Goal: Communication & Community: Answer question/provide support

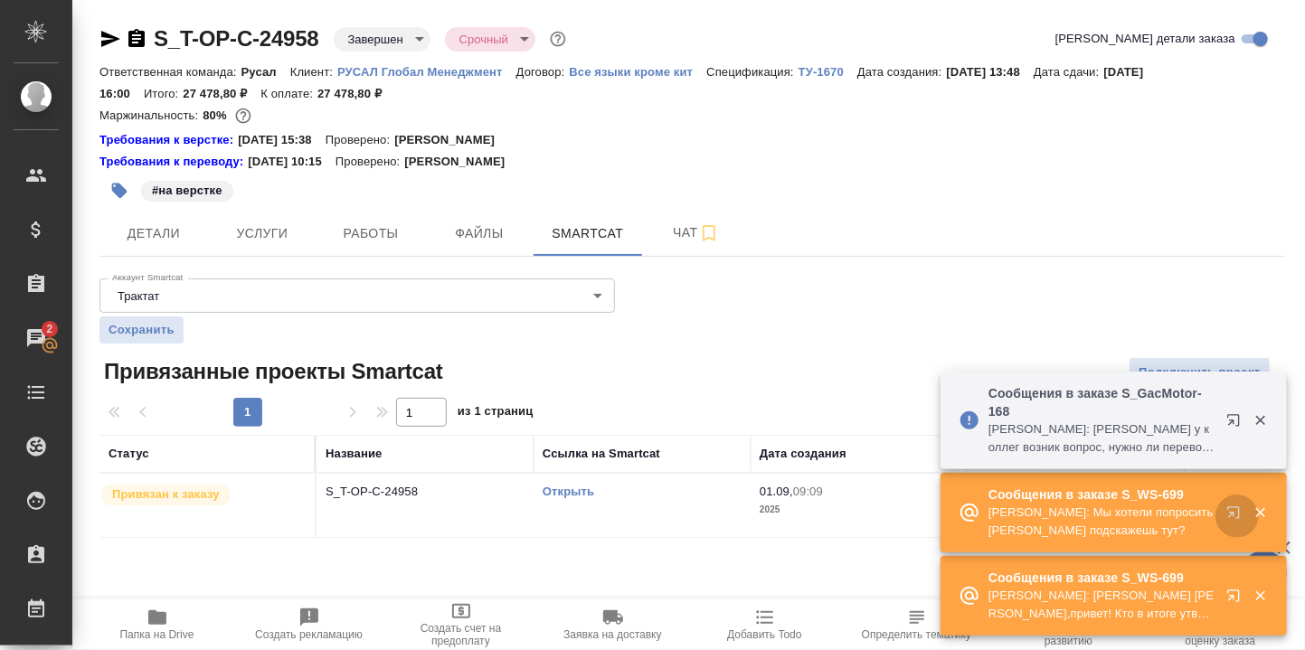
click at [1238, 512] on icon "button" at bounding box center [1233, 512] width 12 height 12
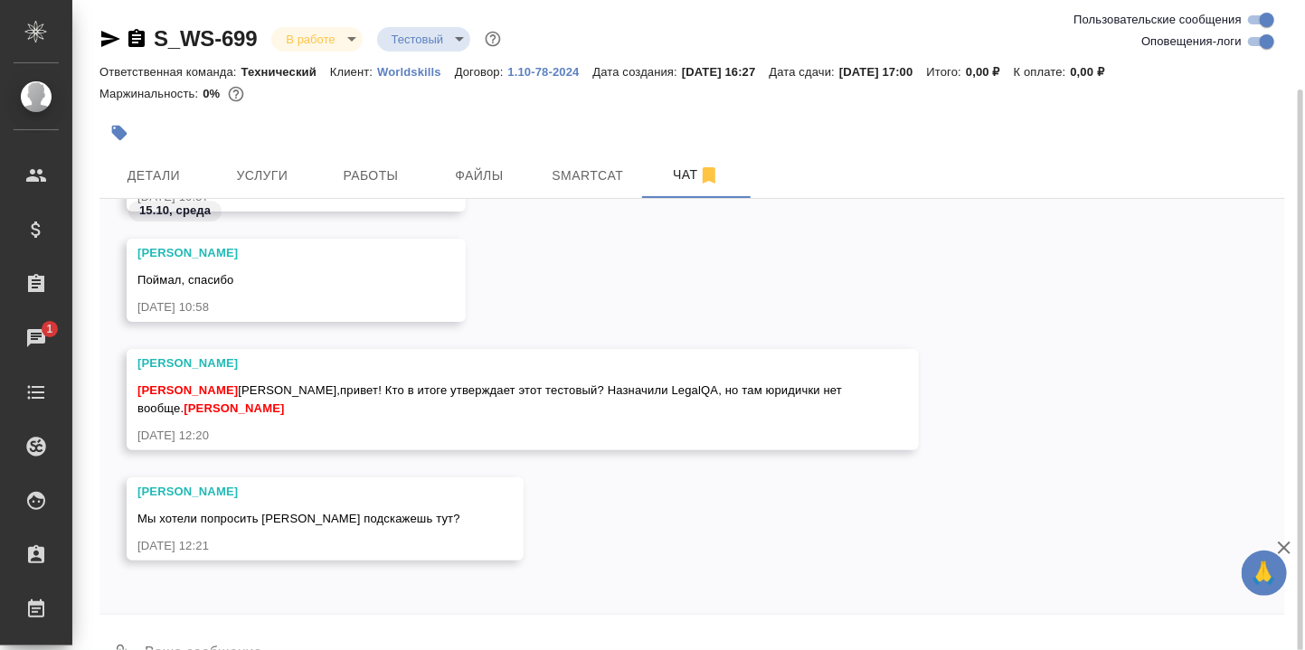
scroll to position [46, 0]
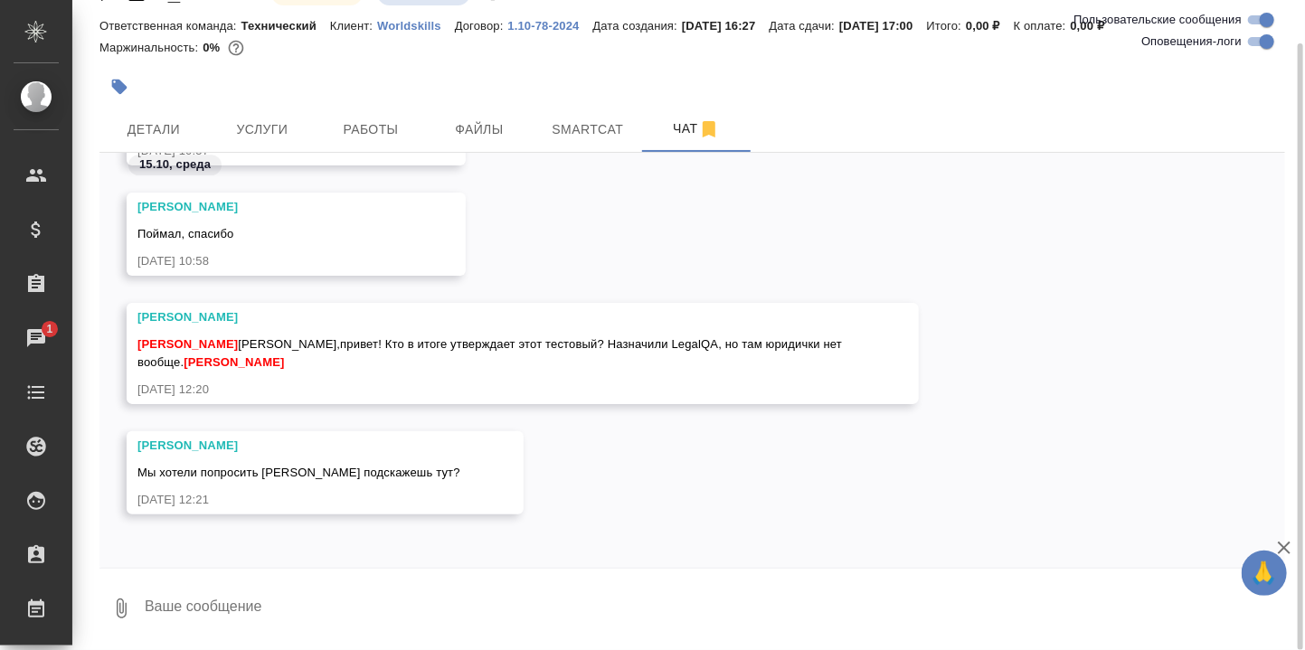
click at [238, 614] on textarea at bounding box center [714, 608] width 1142 height 61
type textarea "[PERSON_NAME] пока молчит. Напишу в чат. Сама пока вычитываю."
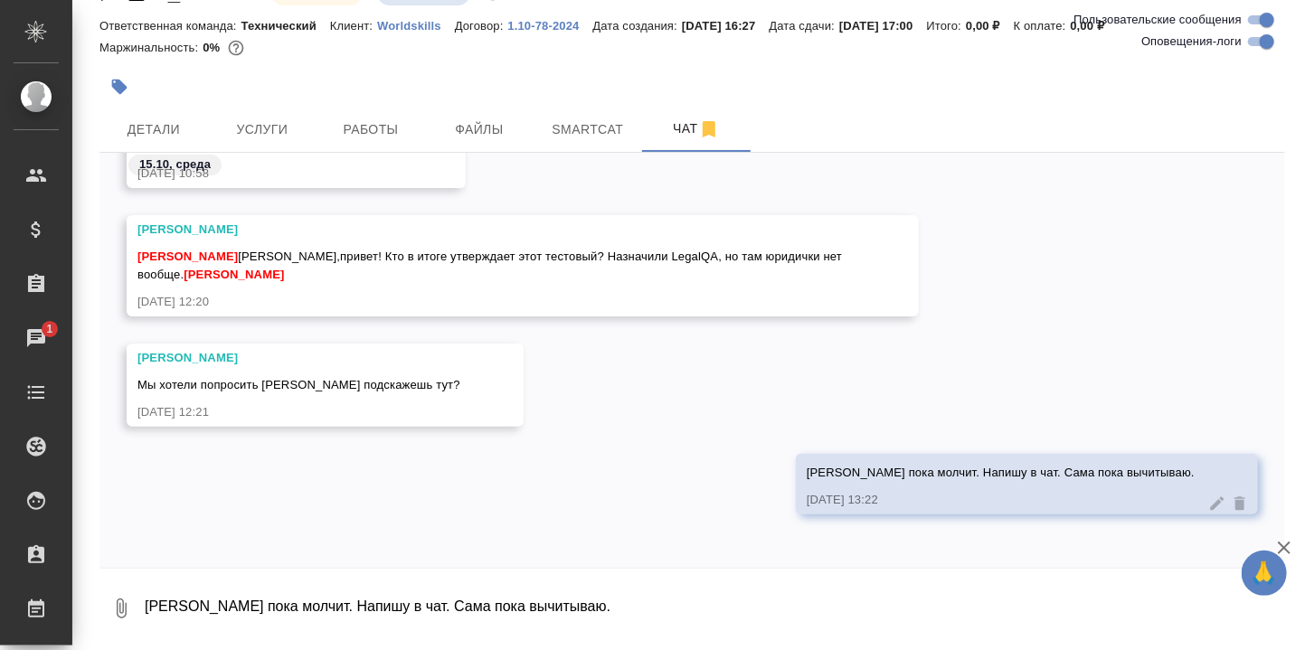
scroll to position [0, 0]
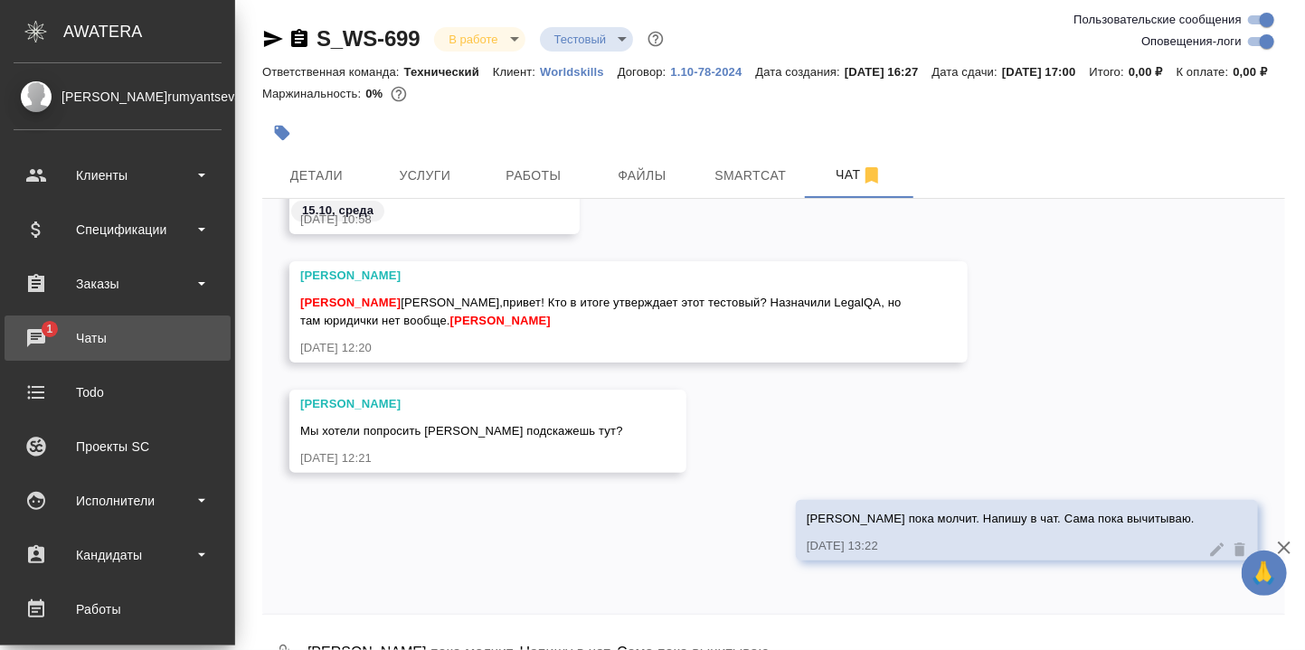
drag, startPoint x: 34, startPoint y: 330, endPoint x: 45, endPoint y: 333, distance: 11.2
click at [34, 330] on div "Чаты" at bounding box center [118, 338] width 208 height 27
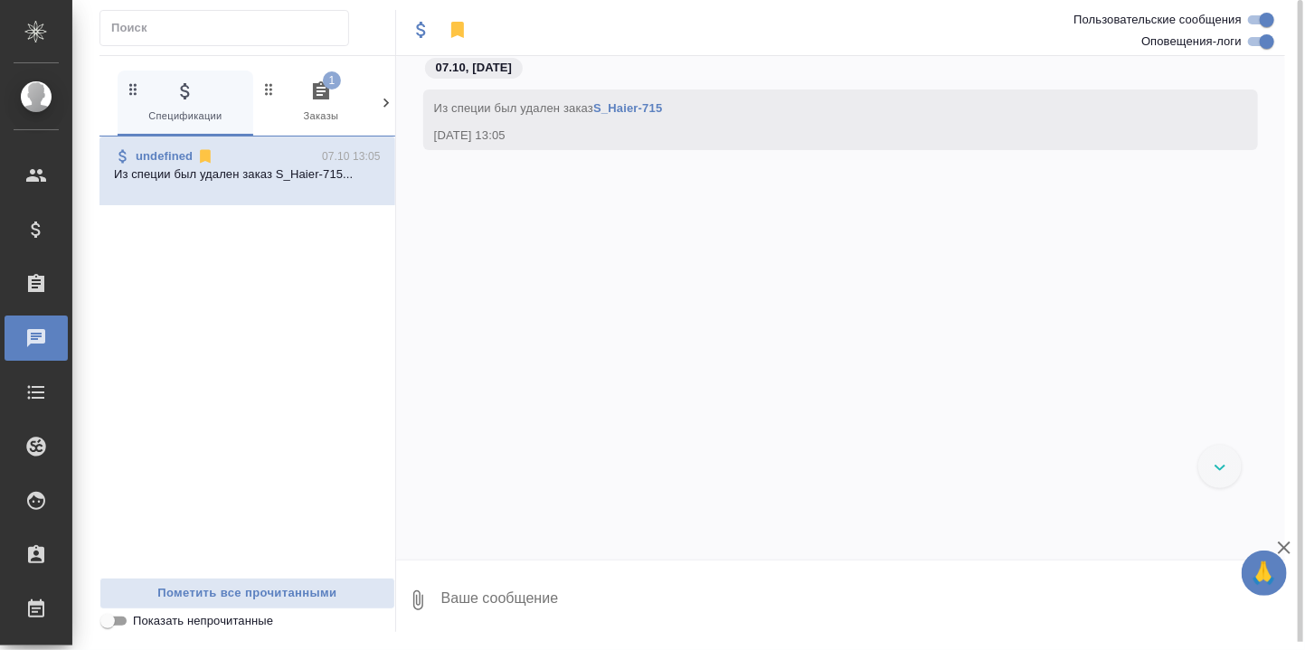
click at [326, 83] on span "1" at bounding box center [332, 80] width 18 height 18
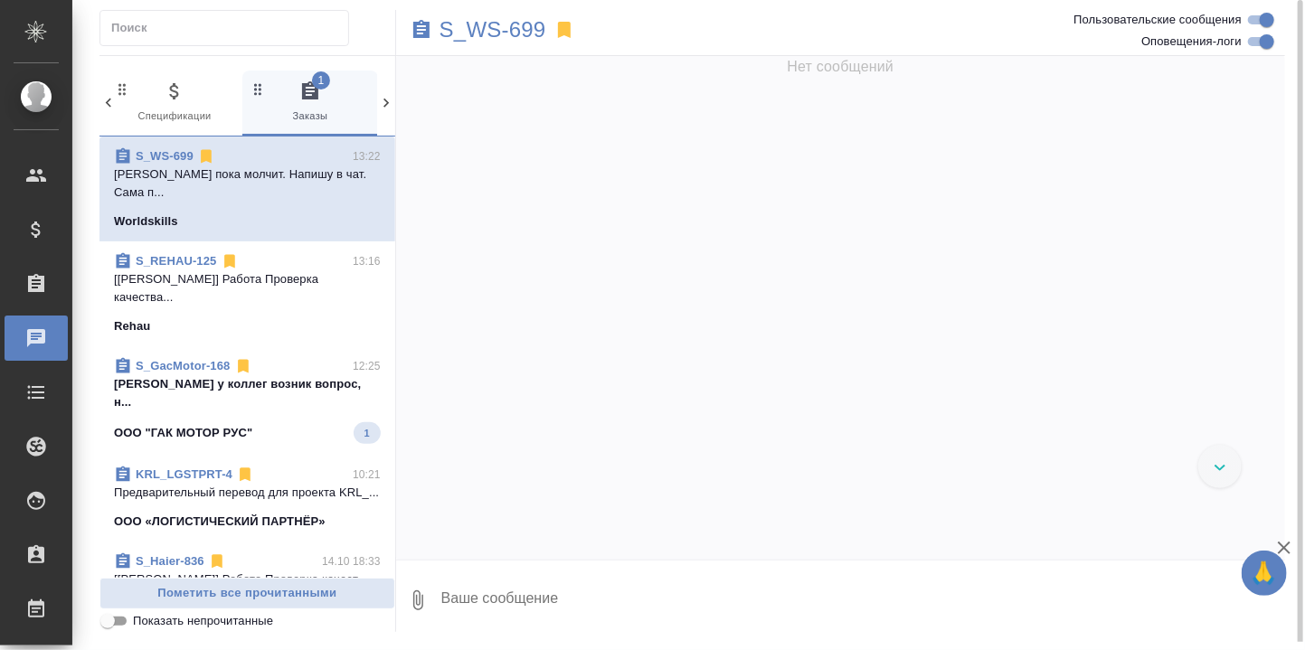
scroll to position [7026, 0]
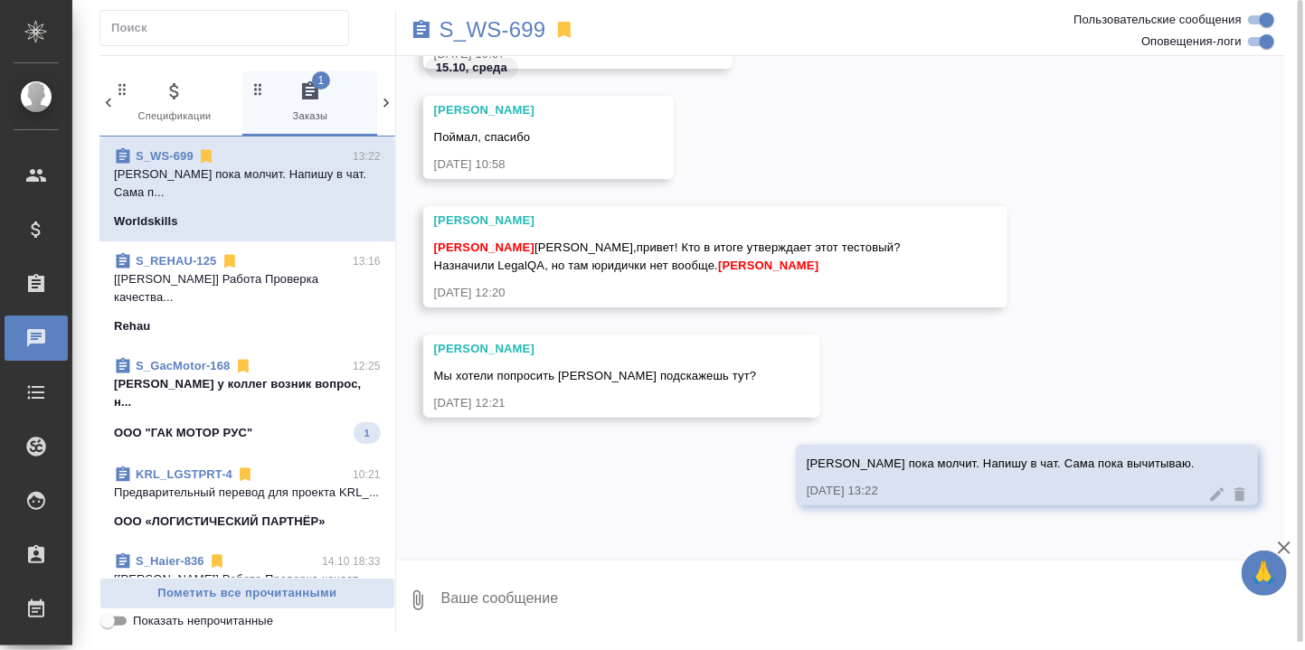
click at [225, 389] on p "[PERSON_NAME] у коллег возник вопрос, н..." at bounding box center [247, 393] width 267 height 36
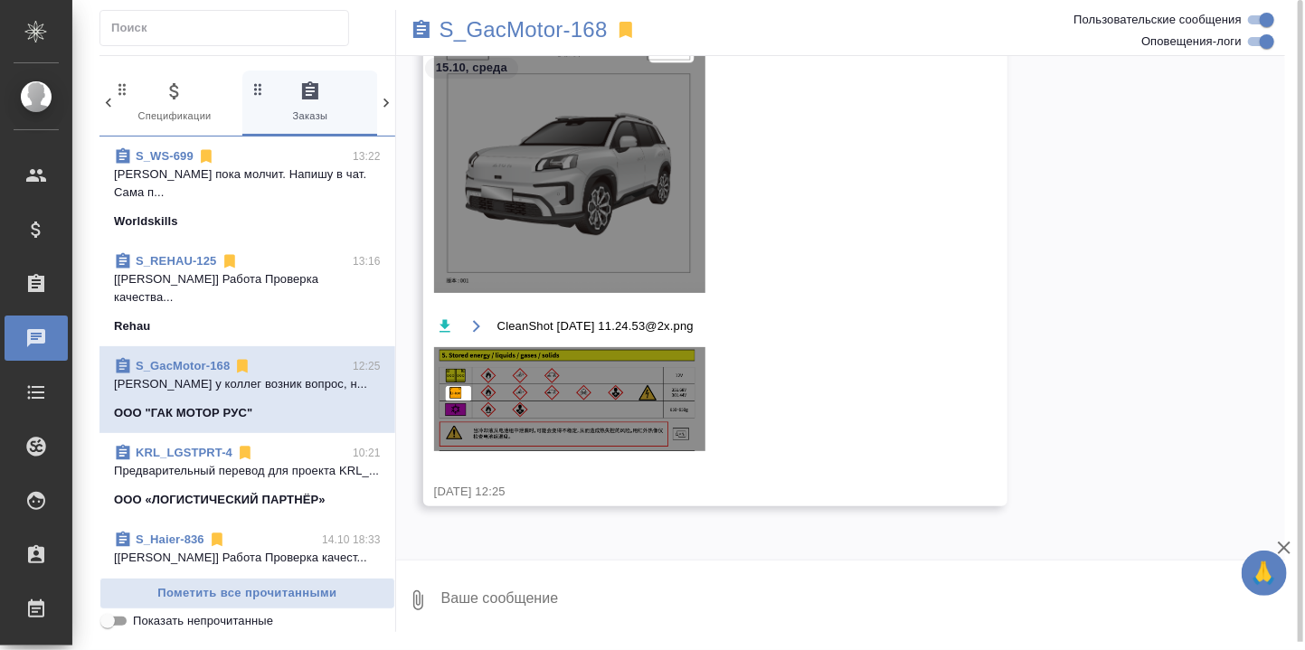
scroll to position [0, 0]
click at [534, 570] on textarea at bounding box center [863, 600] width 846 height 61
click at [570, 393] on img at bounding box center [569, 399] width 271 height 104
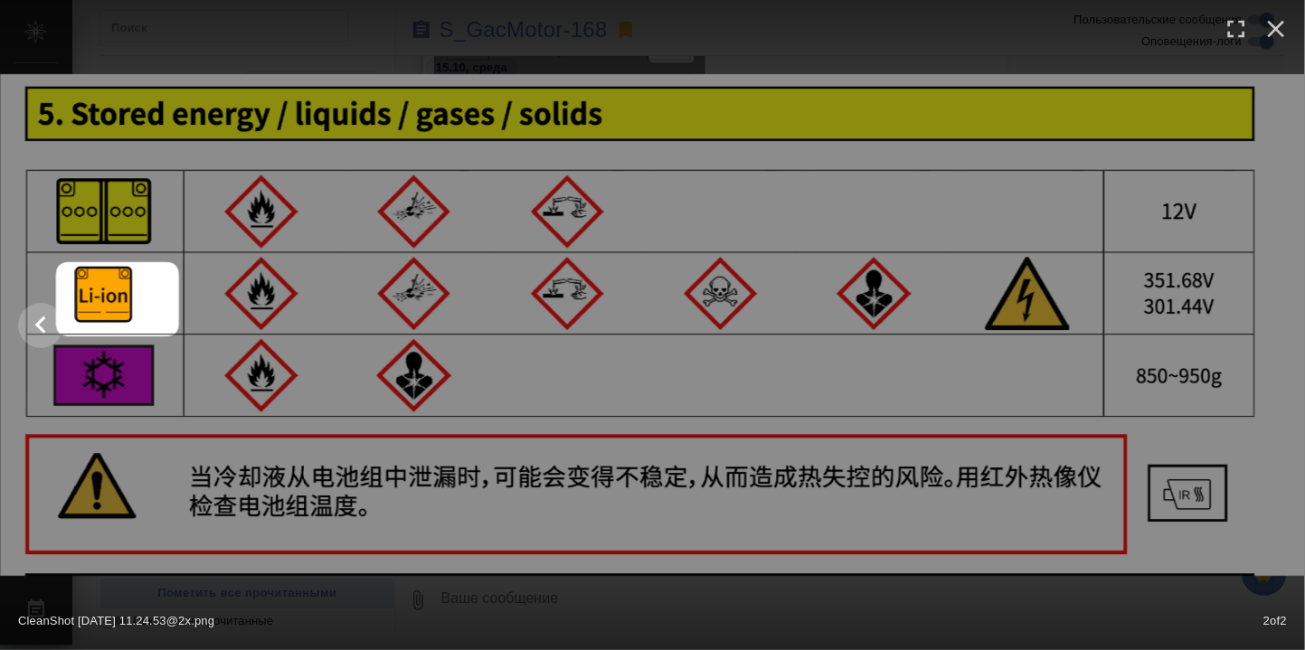
click at [648, 599] on div "CleanShot [DATE] 11.24.53@2x.png 2 of 2" at bounding box center [652, 616] width 1305 height 67
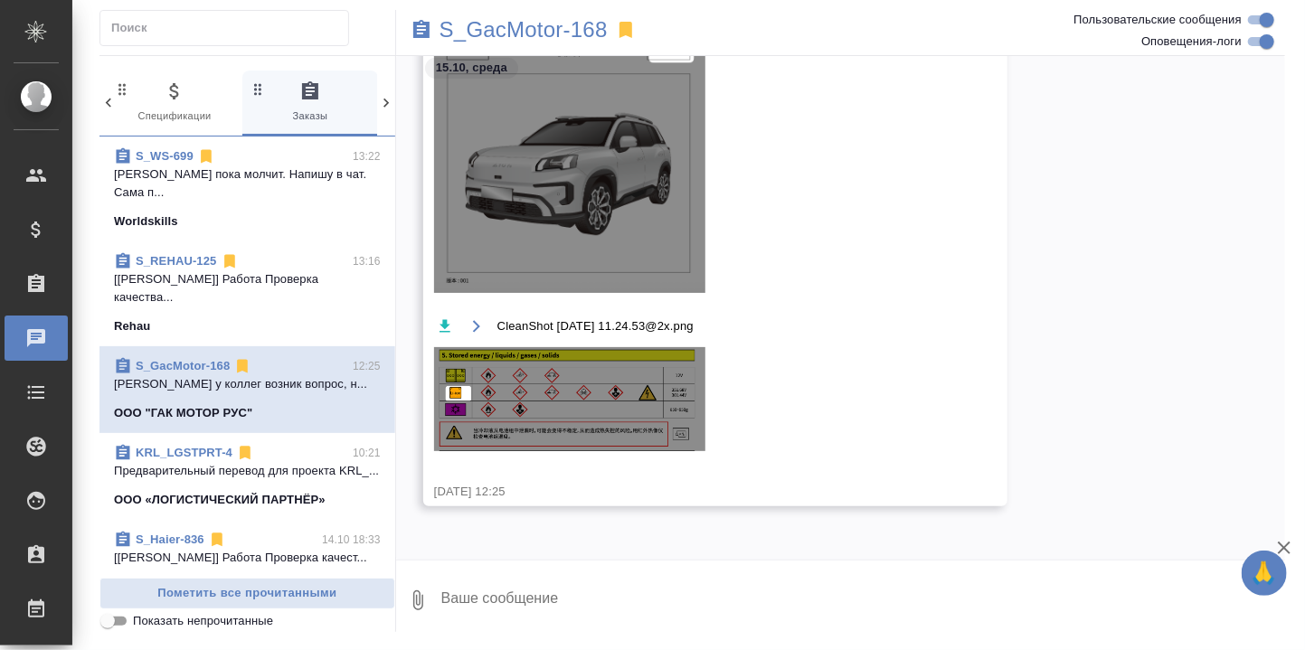
click at [555, 594] on textarea at bounding box center [863, 600] width 846 height 61
type textarea "Нет, не стоит."
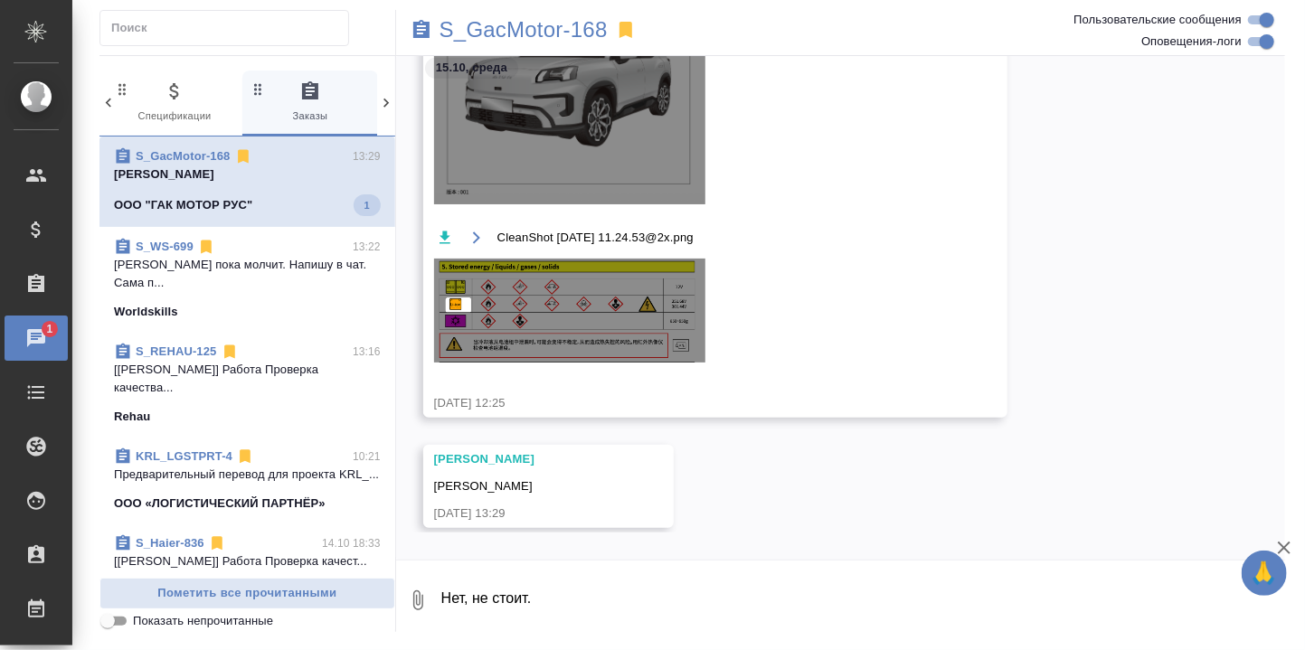
click at [179, 170] on p "[PERSON_NAME]" at bounding box center [247, 175] width 267 height 18
